Goal: Find specific page/section: Find specific page/section

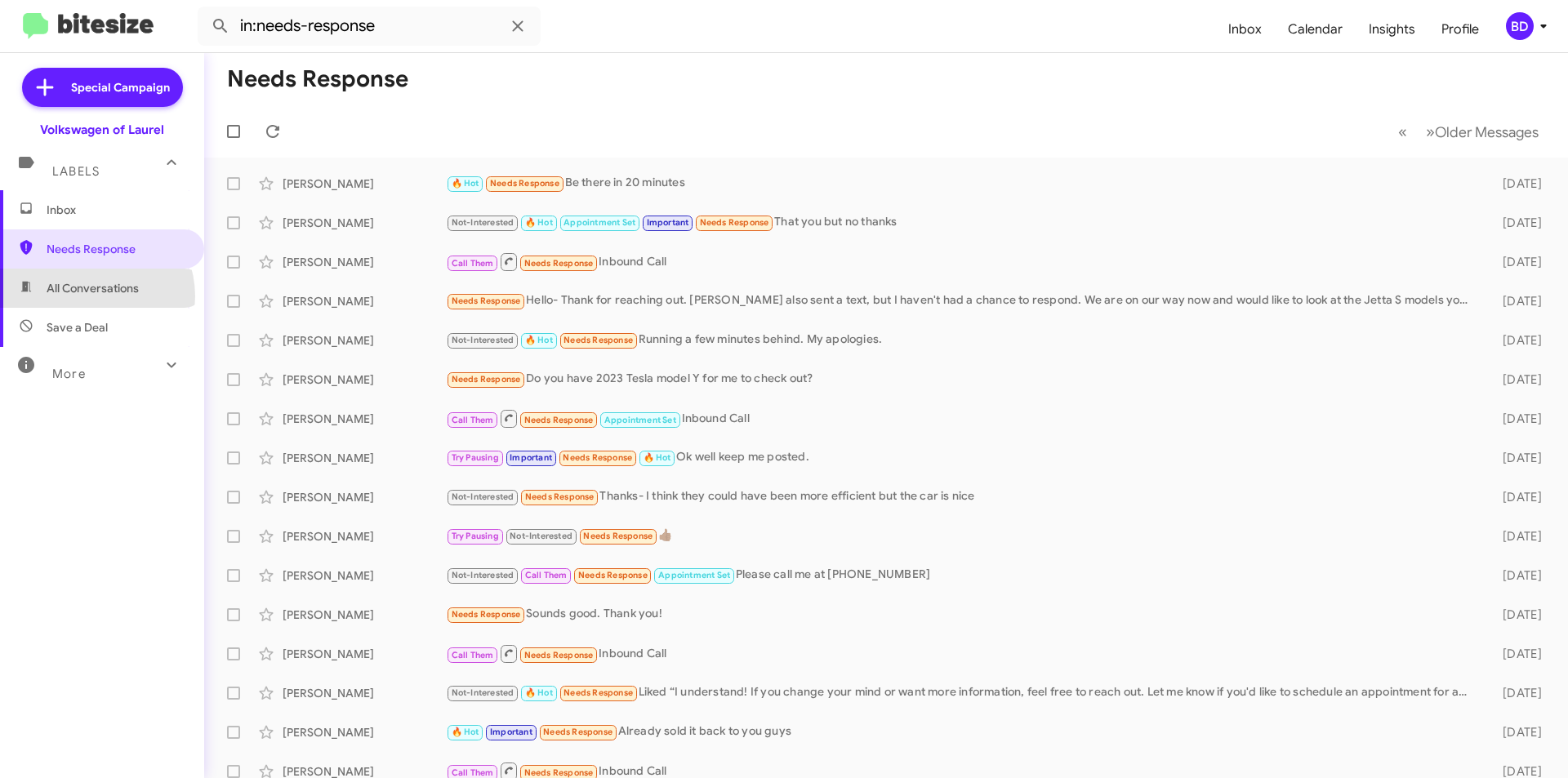
click at [87, 297] on span "All Conversations" at bounding box center [102, 288] width 204 height 40
type input "in:all-conversations"
